Goal: Communication & Community: Answer question/provide support

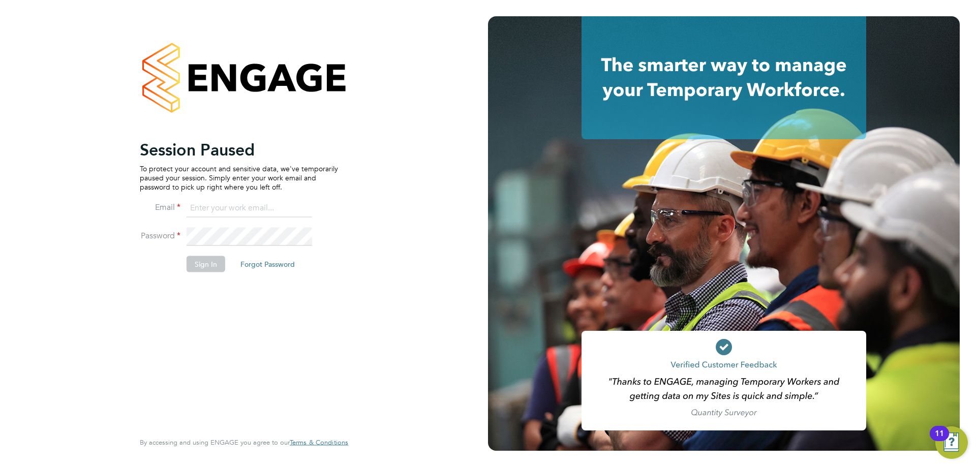
click at [221, 206] on input at bounding box center [248, 208] width 125 height 18
type input "adamj@xede.co.uk"
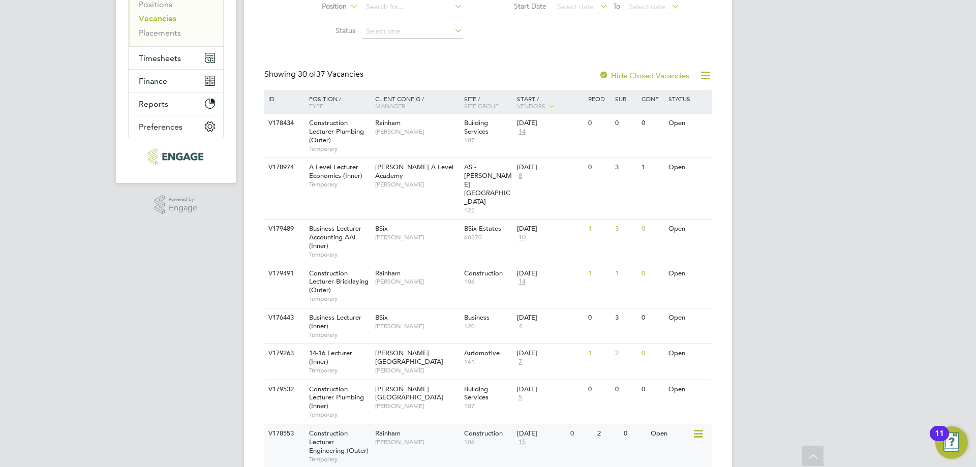
scroll to position [203, 0]
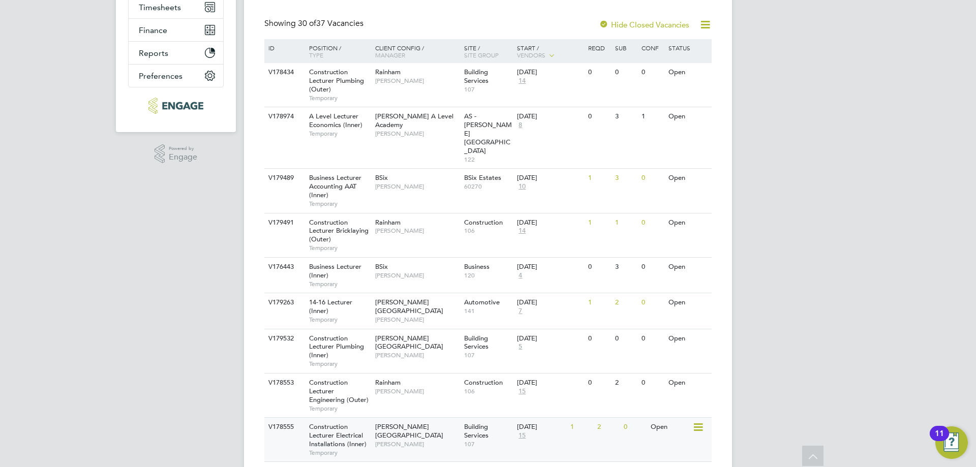
click at [348, 422] on span "Construction Lecturer Electrical Installations (Inner)" at bounding box center [337, 435] width 57 height 26
click at [353, 373] on div "Construction Lecturer Engineering (Outer) Temporary" at bounding box center [336, 395] width 71 height 44
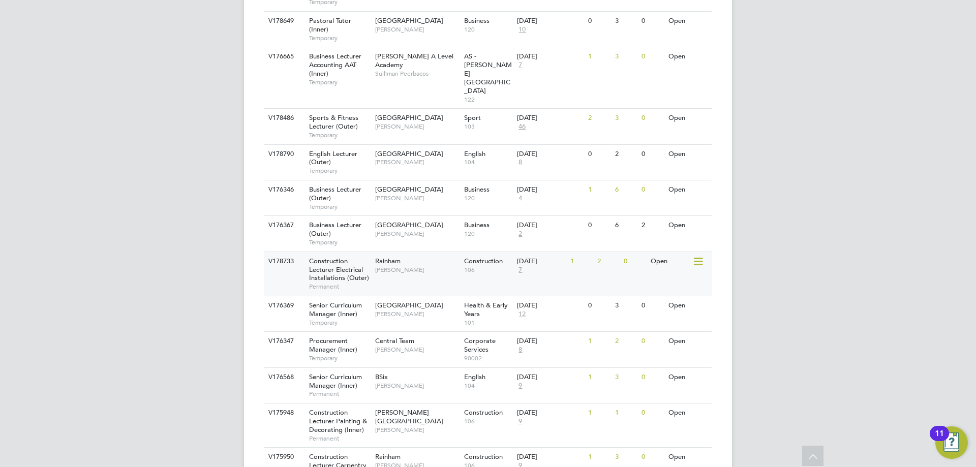
scroll to position [1051, 0]
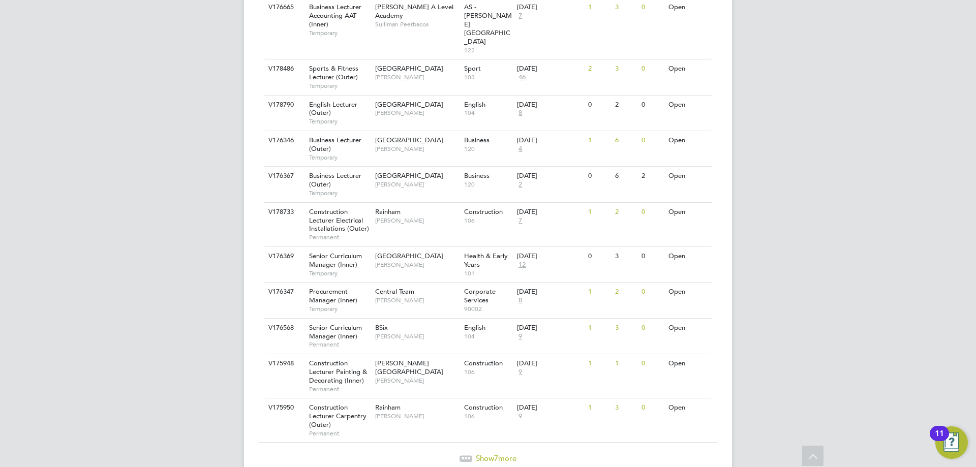
click at [504, 453] on span "Show 7 more" at bounding box center [496, 458] width 41 height 10
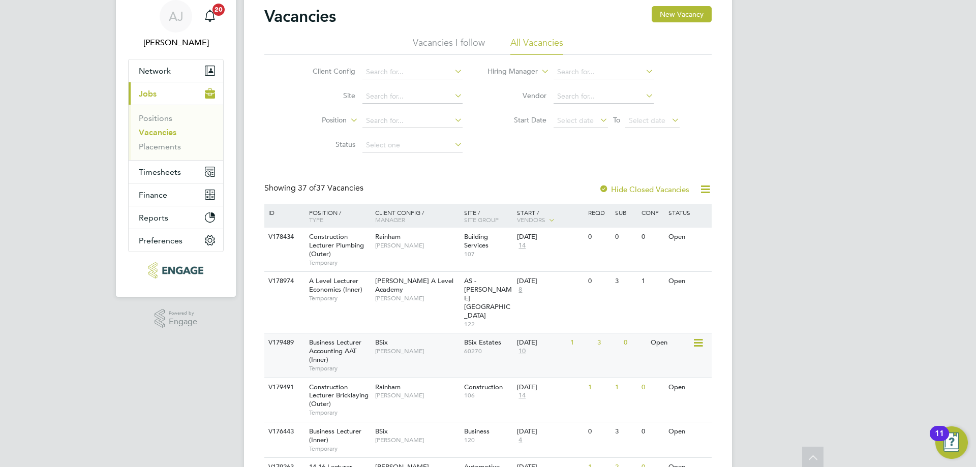
scroll to position [0, 0]
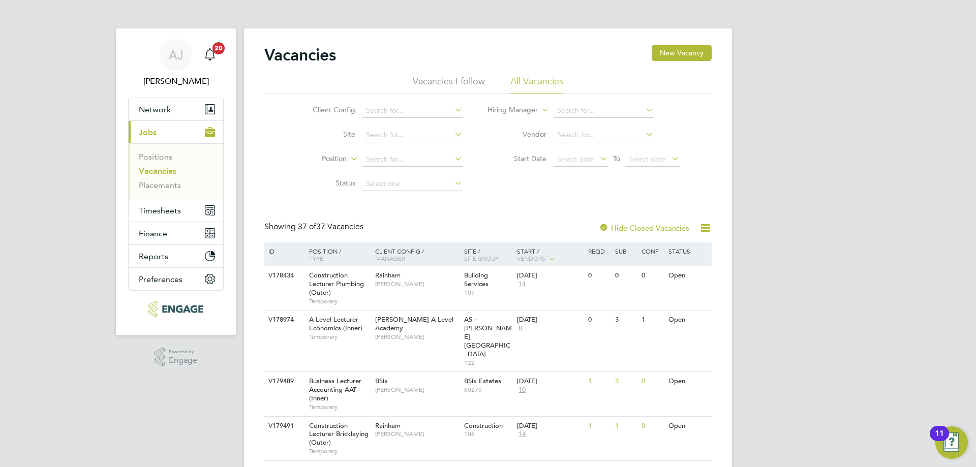
click at [162, 172] on link "Vacancies" at bounding box center [158, 171] width 38 height 10
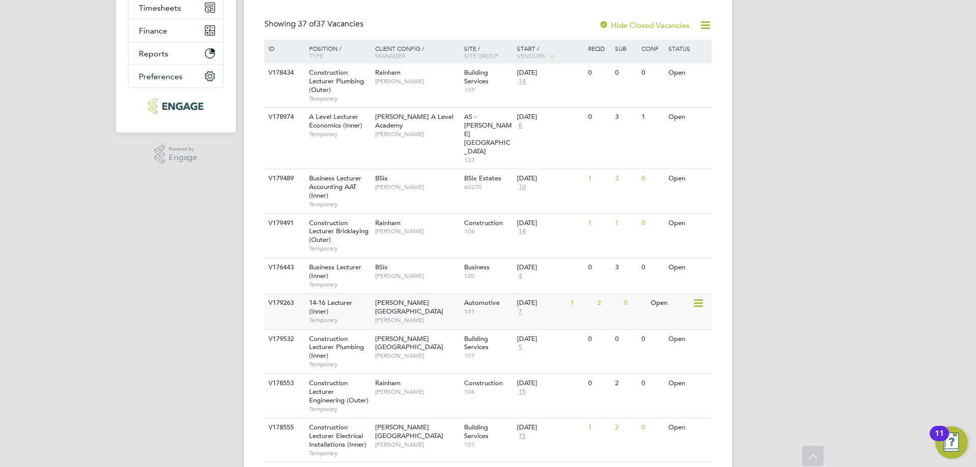
scroll to position [203, 0]
click at [476, 440] on span "107" at bounding box center [488, 444] width 48 height 8
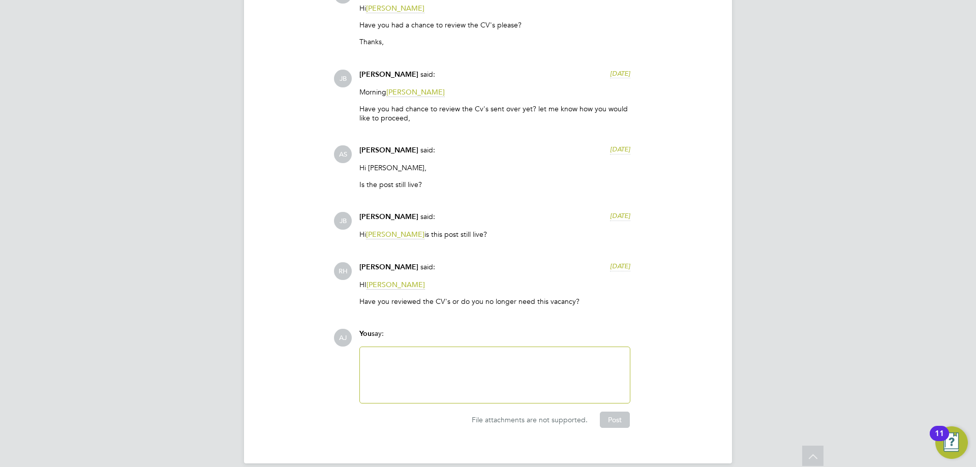
scroll to position [2421, 0]
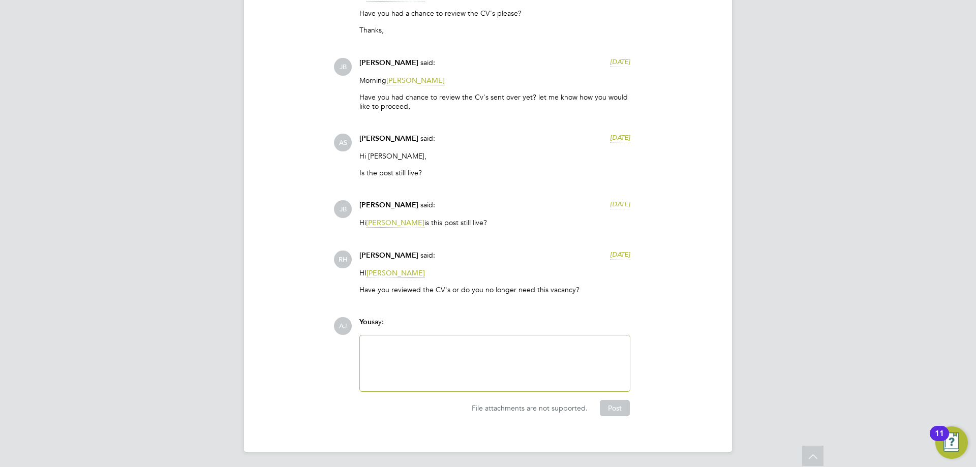
click at [461, 353] on div at bounding box center [495, 363] width 258 height 44
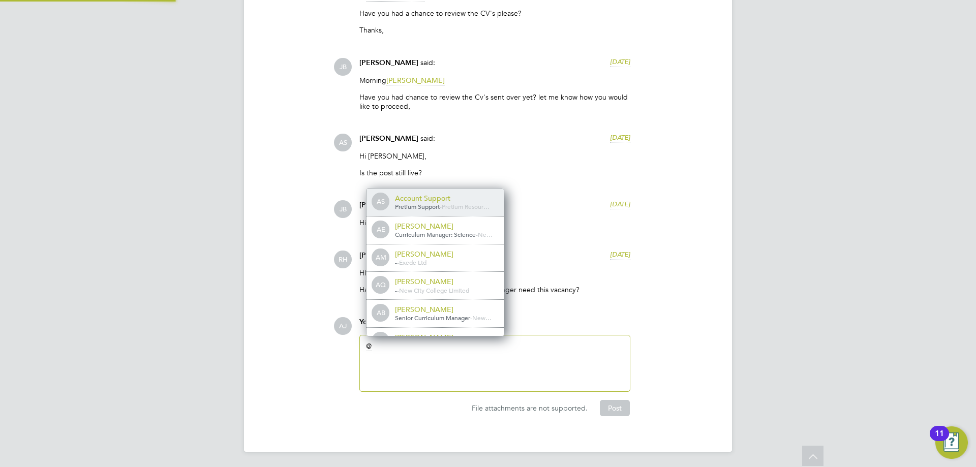
scroll to position [8, 102]
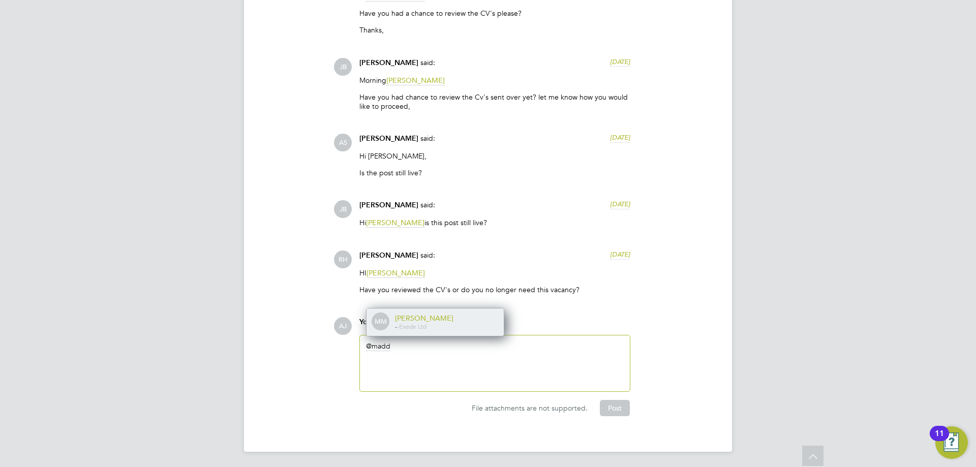
click at [476, 314] on div "Maddy Maguire" at bounding box center [446, 317] width 102 height 9
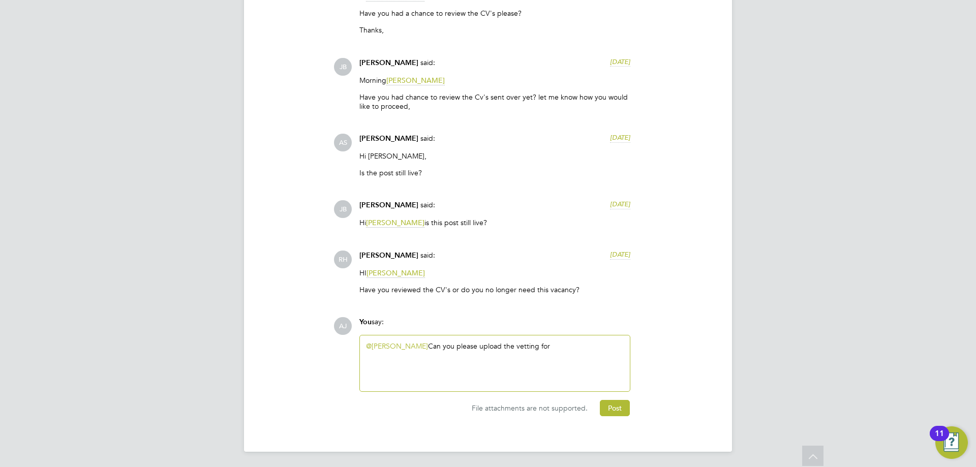
drag, startPoint x: 554, startPoint y: 345, endPoint x: 285, endPoint y: 348, distance: 269.3
click at [285, 348] on div "Operational Instructions & Comments (6) Comments on this page are visible to al…" at bounding box center [487, 119] width 447 height 593
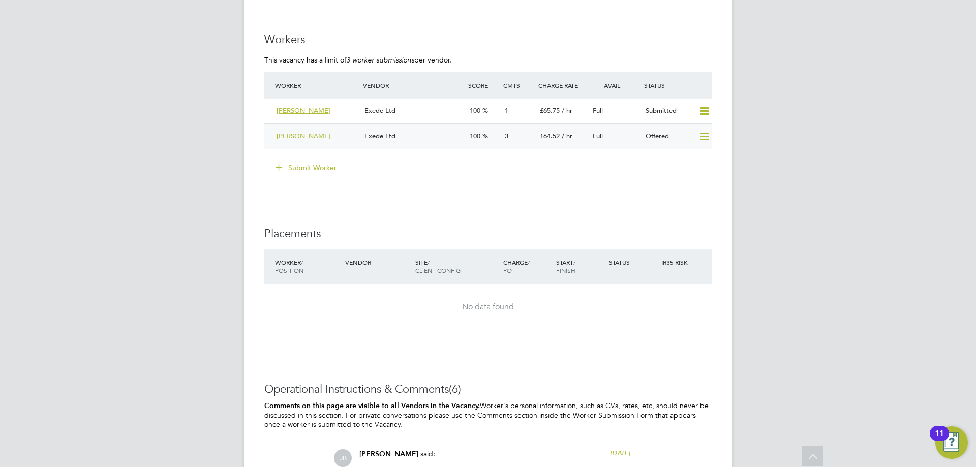
click at [420, 134] on div "Exede Ltd" at bounding box center [412, 136] width 105 height 17
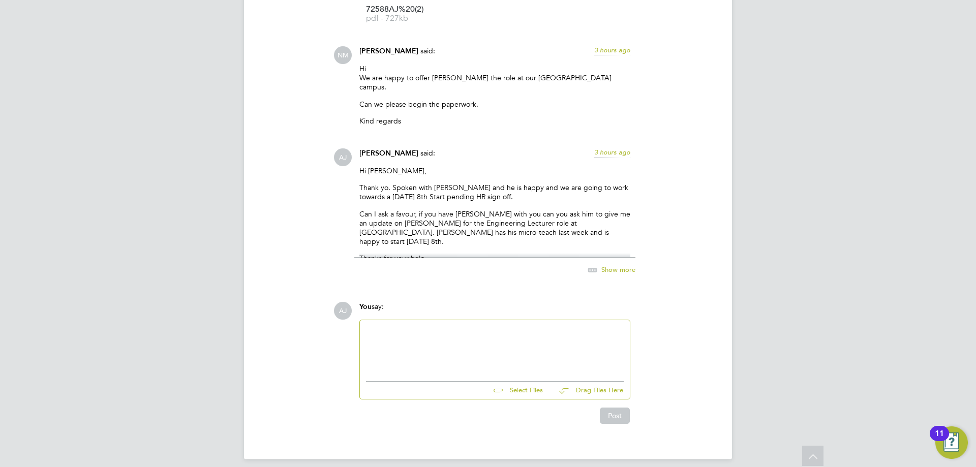
click at [425, 351] on div at bounding box center [495, 348] width 258 height 44
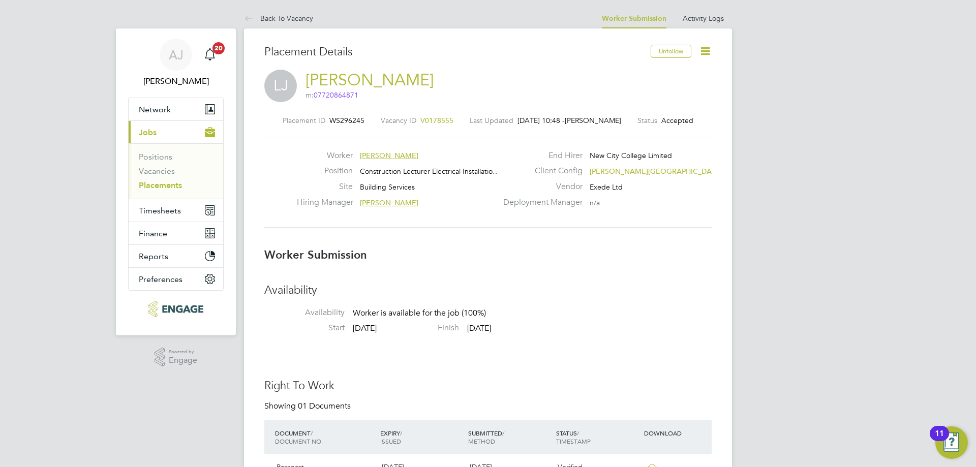
click at [704, 47] on icon at bounding box center [705, 51] width 13 height 13
click at [653, 123] on li "Confirm" at bounding box center [662, 124] width 94 height 14
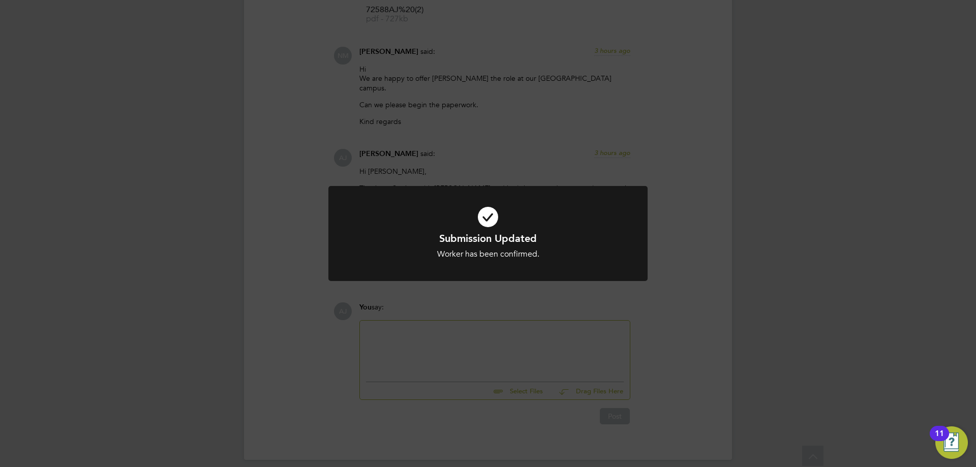
click at [518, 344] on div "Submission Updated Worker has been confirmed. Cancel Okay" at bounding box center [488, 233] width 976 height 467
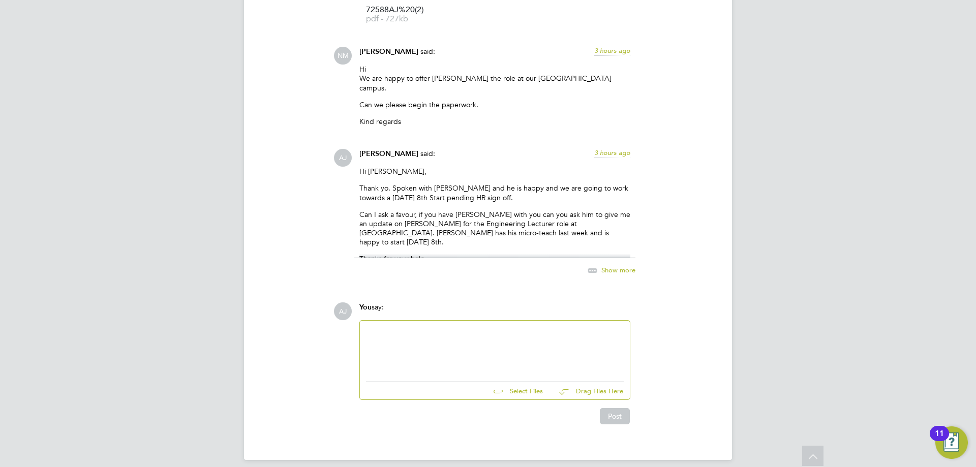
click at [519, 342] on div at bounding box center [495, 349] width 258 height 44
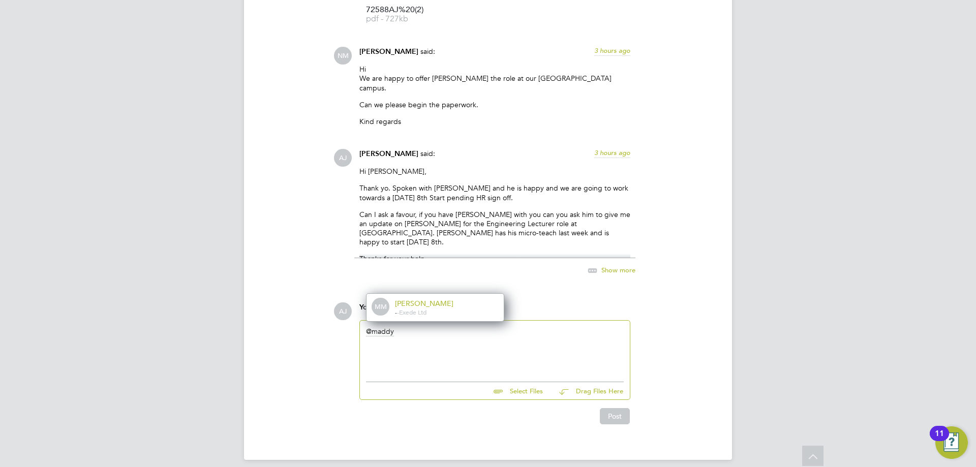
click at [470, 308] on div "- - Exede Ltd" at bounding box center [446, 312] width 102 height 8
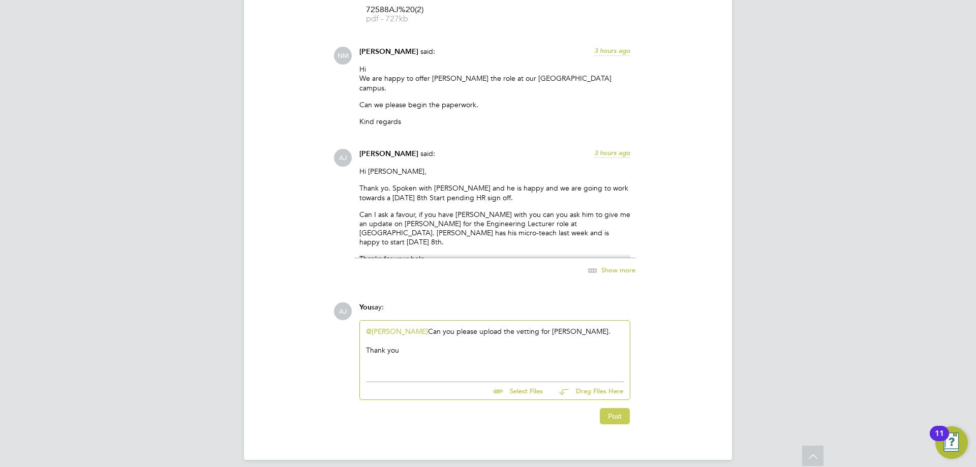
click at [609, 408] on button "Post" at bounding box center [615, 416] width 30 height 16
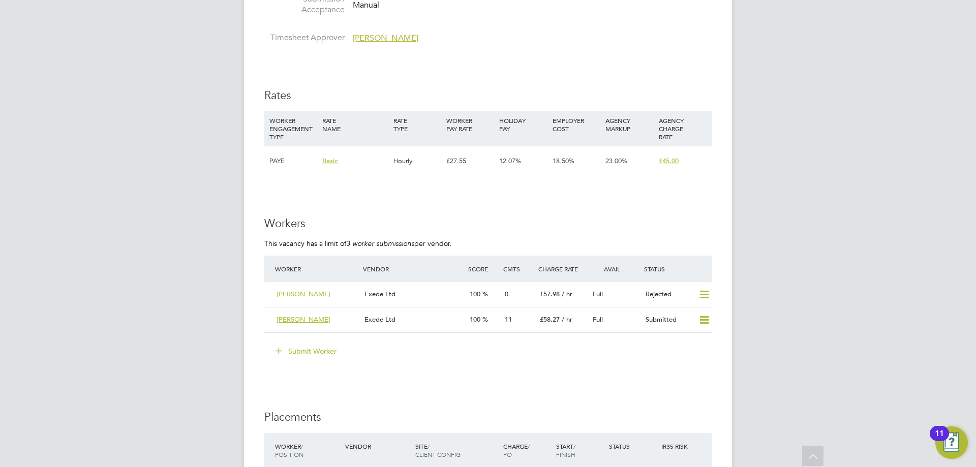
scroll to position [1778, 0]
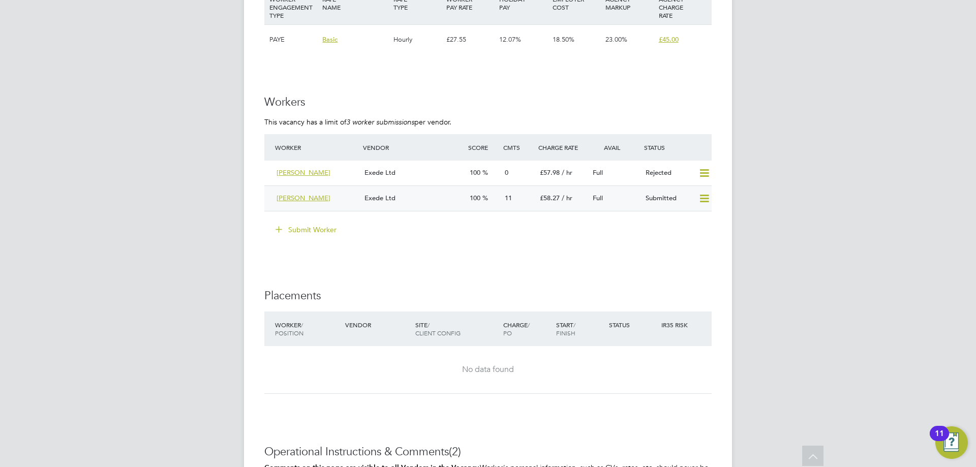
click at [415, 195] on div "Exede Ltd" at bounding box center [412, 198] width 105 height 17
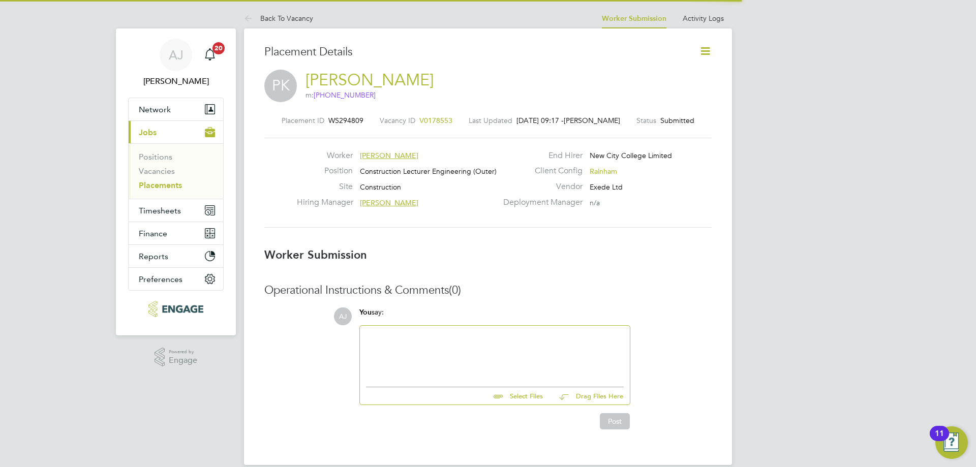
scroll to position [5, 5]
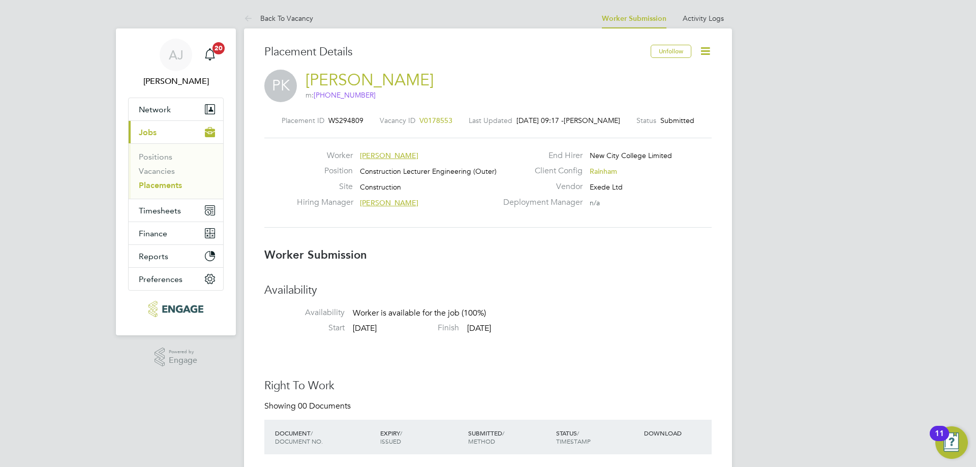
click at [706, 51] on icon at bounding box center [705, 51] width 13 height 13
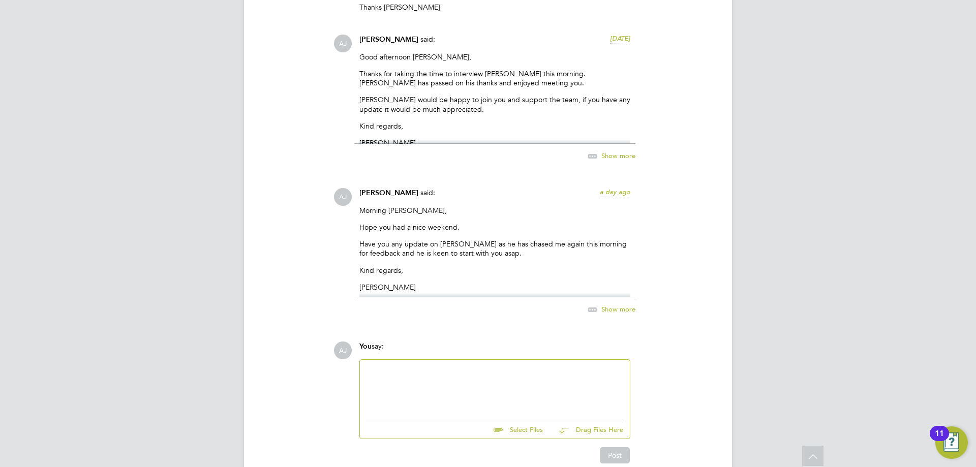
click at [462, 380] on div at bounding box center [495, 388] width 258 height 44
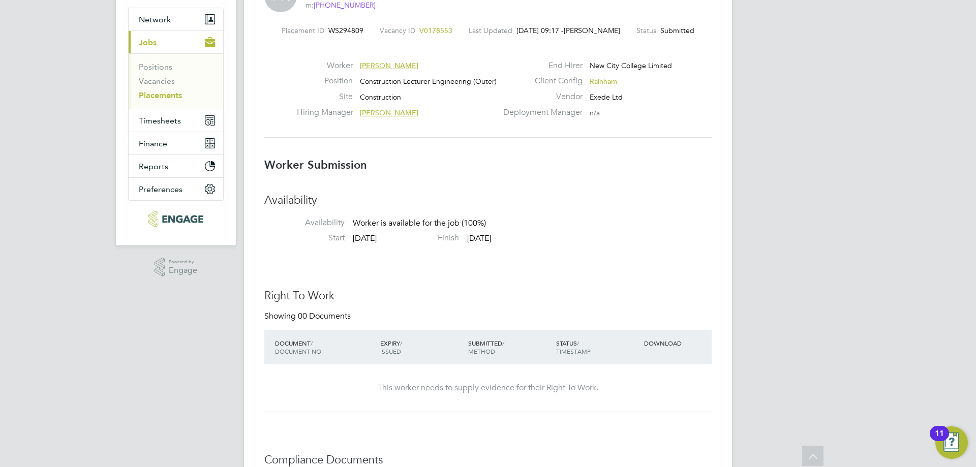
scroll to position [0, 0]
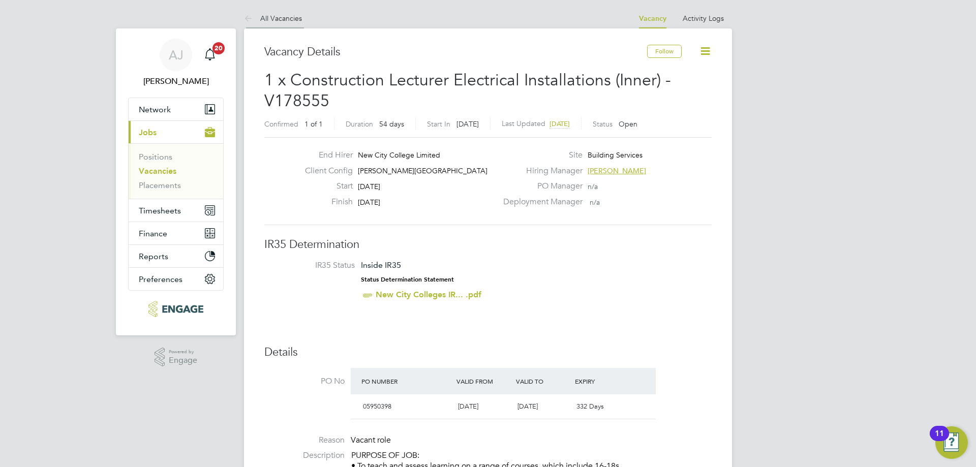
click at [261, 18] on link "All Vacancies" at bounding box center [273, 18] width 58 height 9
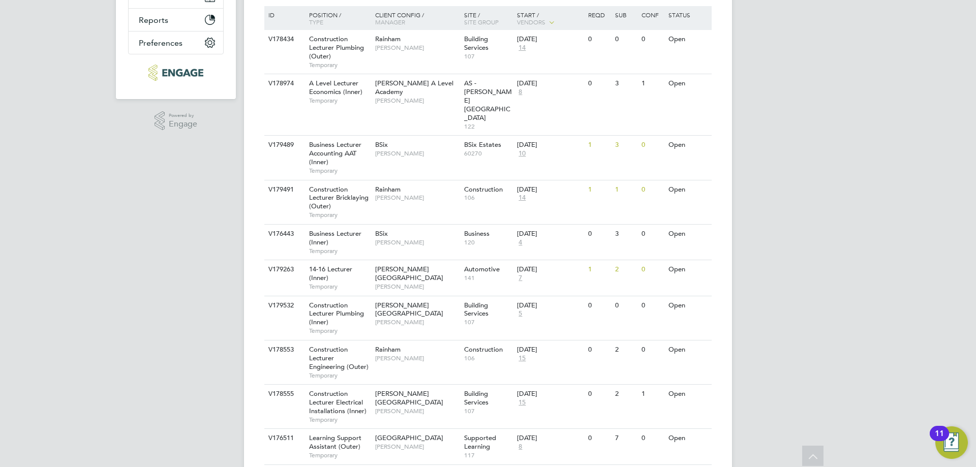
scroll to position [254, 0]
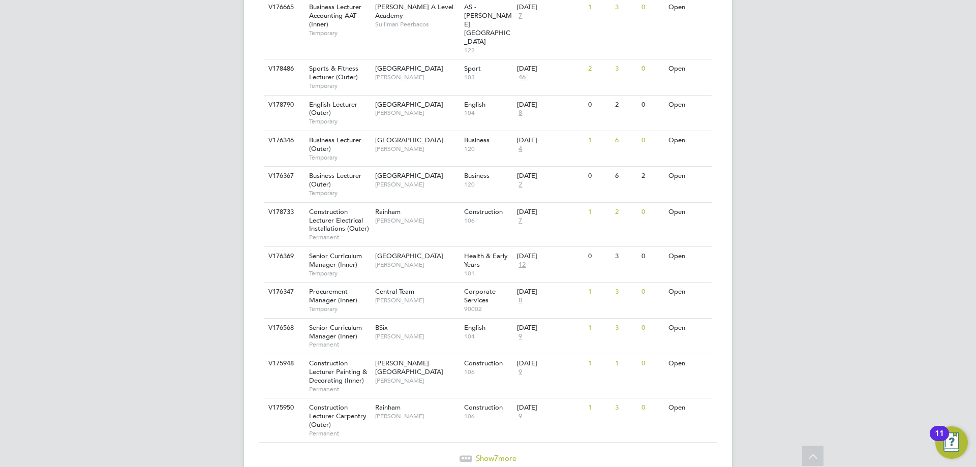
click at [489, 453] on span "Show 7 more" at bounding box center [496, 458] width 41 height 10
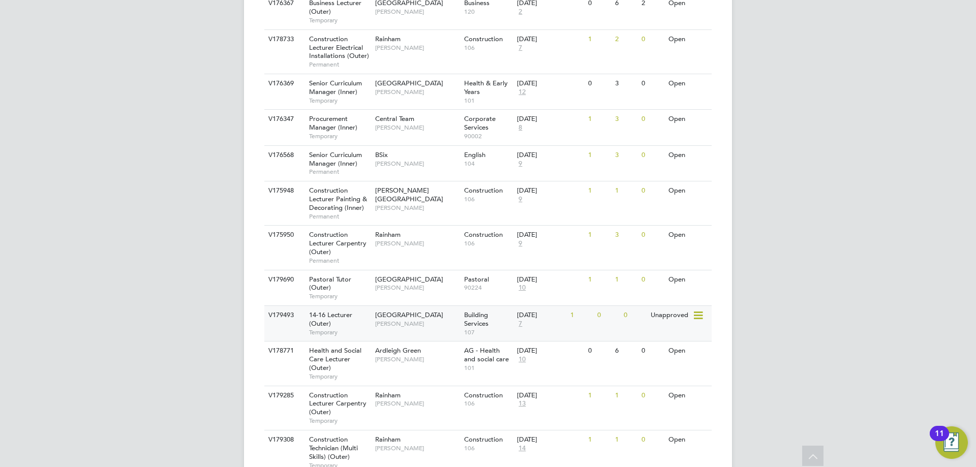
click at [356, 306] on div "14-16 Lecturer (Outer) Temporary" at bounding box center [336, 323] width 71 height 35
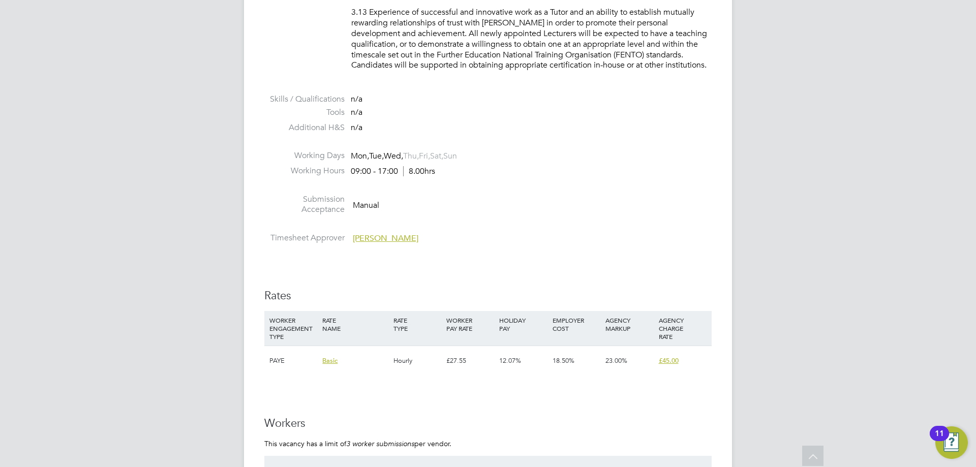
scroll to position [1524, 0]
